Goal: Information Seeking & Learning: Learn about a topic

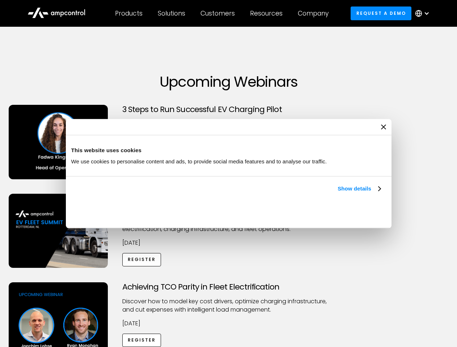
click at [338, 193] on link "Show details" at bounding box center [359, 189] width 43 height 9
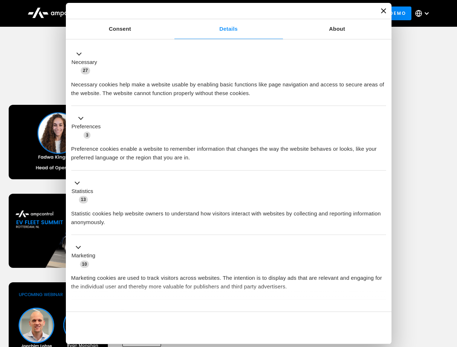
click at [382, 98] on div "Necessary cookies help make a website usable by enabling basic functions like p…" at bounding box center [228, 86] width 315 height 23
click at [449, 292] on div "Achieving TCO Parity in Fleet Electrification Discover how to model key cost dr…" at bounding box center [228, 340] width 455 height 114
click at [223, 13] on div "Customers" at bounding box center [218, 13] width 34 height 8
click at [128, 13] on div "Products" at bounding box center [129, 13] width 28 height 8
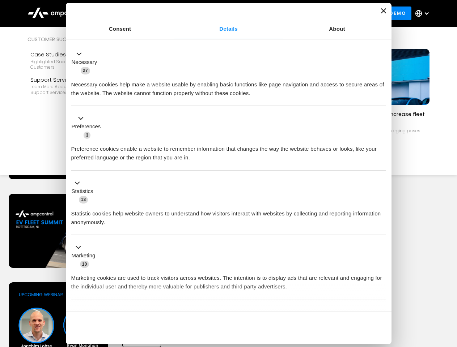
click at [172, 13] on div "Solutions" at bounding box center [172, 13] width 28 height 8
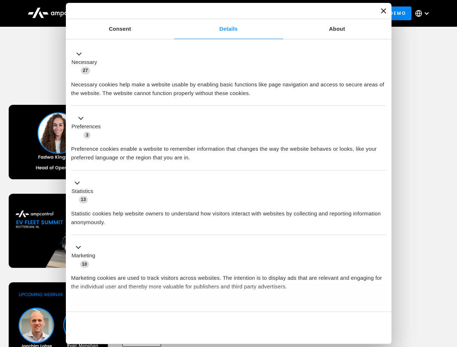
click at [219, 13] on div "Customers" at bounding box center [218, 13] width 34 height 8
click at [268, 13] on div "Resources" at bounding box center [266, 13] width 33 height 8
click at [316, 13] on div "Company" at bounding box center [313, 13] width 31 height 8
click at [424, 13] on div at bounding box center [427, 13] width 6 height 6
